Goal: Task Accomplishment & Management: Manage account settings

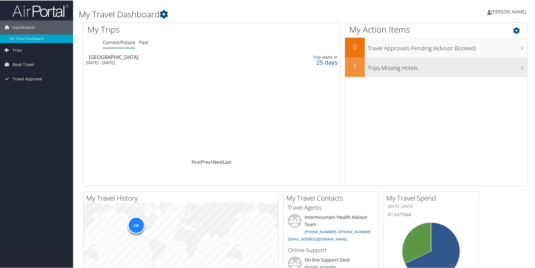
click at [383, 67] on h3 "Trips Missing Hotels" at bounding box center [448, 66] width 160 height 11
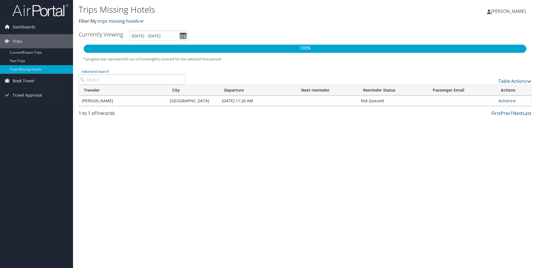
click at [515, 100] on icon at bounding box center [515, 101] width 4 height 4
click at [498, 128] on link "Attach Hotel" at bounding box center [495, 128] width 39 height 10
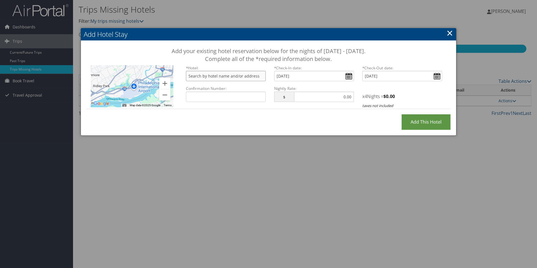
click at [210, 78] on input "text" at bounding box center [226, 76] width 80 height 10
click at [238, 74] on input "loews philadelphia hotel" at bounding box center [226, 76] width 80 height 10
type input "Loews Philadelphia Hotel, Market Street, Philadelphia, PA, USA"
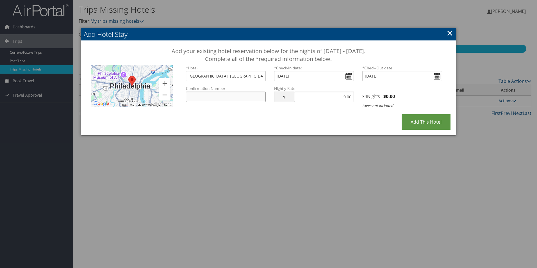
click at [205, 98] on input "Confirmation Number:" at bounding box center [226, 97] width 80 height 10
click at [191, 98] on input "Confirmation Number:" at bounding box center [226, 97] width 80 height 10
paste input "70571SF502649"
type input "70571SF502649"
click at [343, 96] on input "text" at bounding box center [324, 97] width 60 height 10
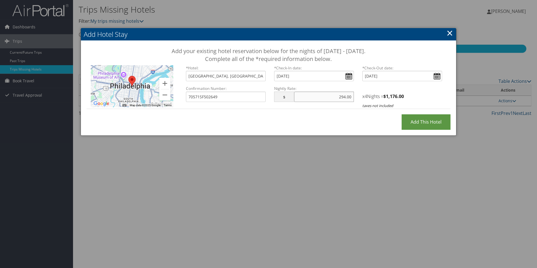
type input "294.00"
click at [421, 121] on input "Add this Hotel" at bounding box center [426, 121] width 49 height 15
type input "Processing..."
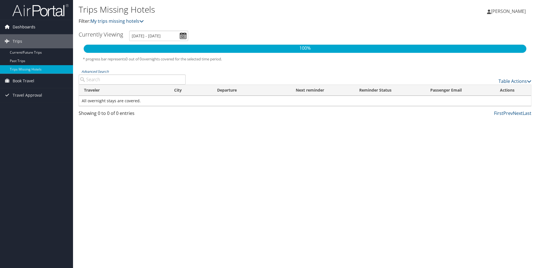
click at [21, 25] on span "Dashboards" at bounding box center [24, 27] width 23 height 14
